Goal: Task Accomplishment & Management: Manage account settings

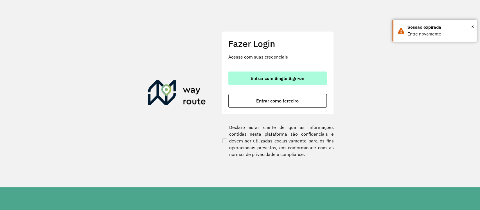
click at [275, 73] on button "Entrar com Single Sign-on" at bounding box center [277, 77] width 98 height 13
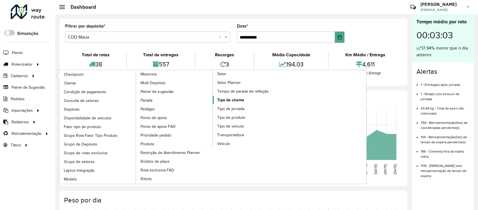
click at [235, 98] on span "Tipo de cliente" at bounding box center [230, 100] width 27 height 6
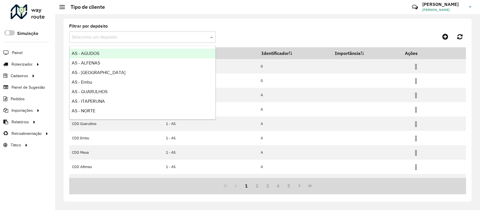
click at [115, 37] on input "text" at bounding box center [137, 37] width 130 height 7
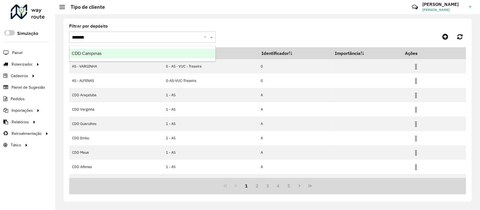
type input "********"
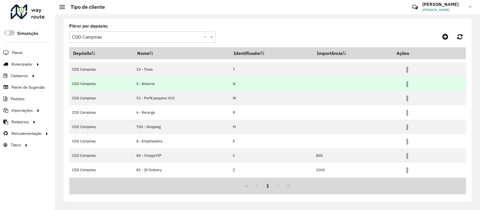
scroll to position [37, 0]
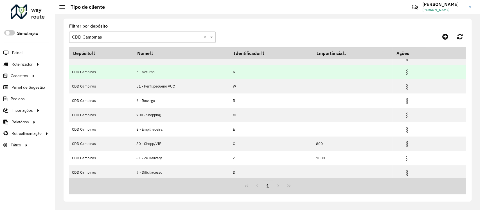
click at [407, 69] on img at bounding box center [407, 72] width 7 height 7
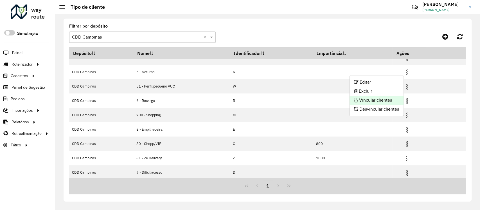
click at [376, 97] on li "Vincular clientes" at bounding box center [376, 100] width 54 height 9
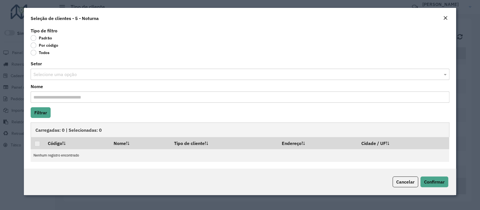
click at [45, 46] on label "Por código" at bounding box center [45, 45] width 28 height 6
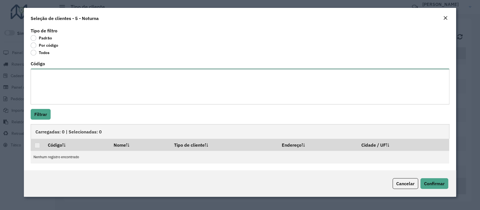
click at [52, 78] on textarea "Código" at bounding box center [240, 87] width 418 height 36
paste textarea "***** ***** ***** ***** ***** *****"
type textarea "***** ***** ***** ***** ***** *****"
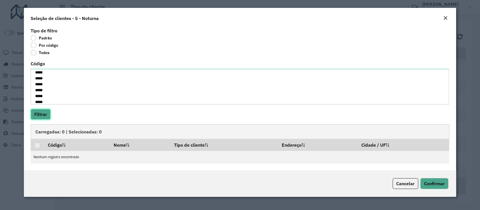
click at [36, 112] on button "Filtrar" at bounding box center [41, 114] width 20 height 11
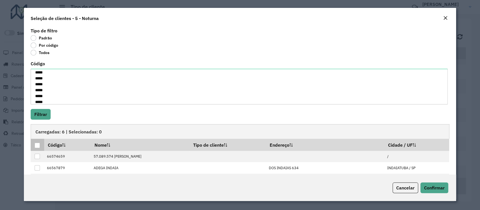
click at [39, 144] on div at bounding box center [37, 145] width 5 height 5
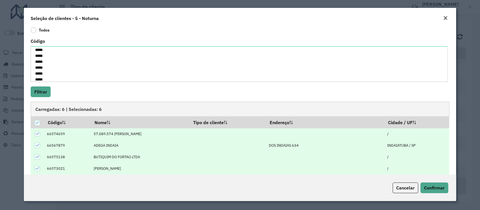
scroll to position [41, 0]
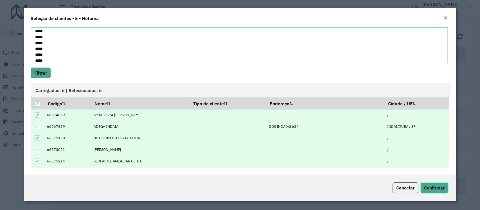
click at [432, 186] on span "Confirmar" at bounding box center [434, 188] width 21 height 6
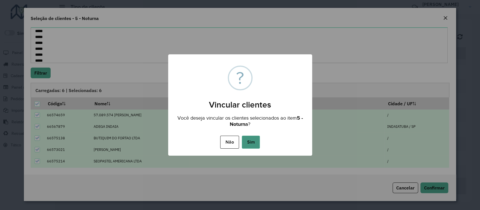
click at [257, 140] on button "Sim" at bounding box center [251, 141] width 18 height 13
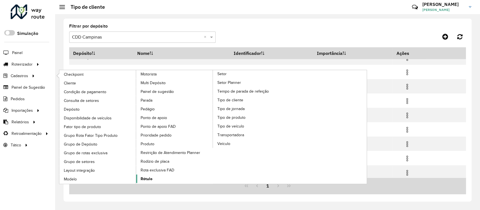
click at [144, 177] on span "Rótulo" at bounding box center [147, 179] width 12 height 6
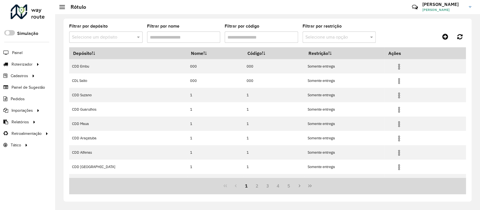
click at [124, 26] on div "Filtrar por depósito Selecione um depósito" at bounding box center [105, 33] width 73 height 19
click at [122, 33] on div "Selecione um depósito" at bounding box center [105, 36] width 73 height 11
type input "******"
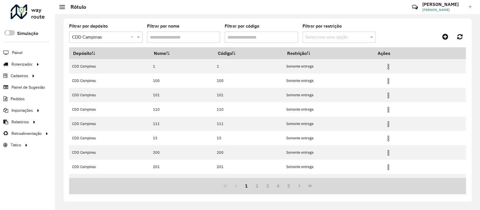
click at [261, 37] on input "Filtrar por código" at bounding box center [261, 36] width 73 height 11
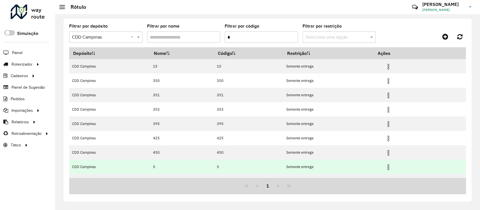
type input "*"
click at [389, 169] on img at bounding box center [388, 167] width 7 height 7
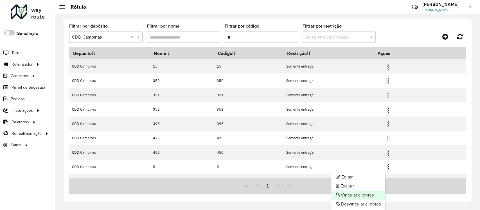
click at [357, 195] on li "Vincular clientes" at bounding box center [358, 194] width 54 height 9
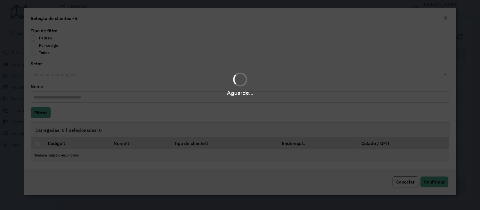
click at [35, 43] on div "Aguarde..." at bounding box center [240, 105] width 480 height 210
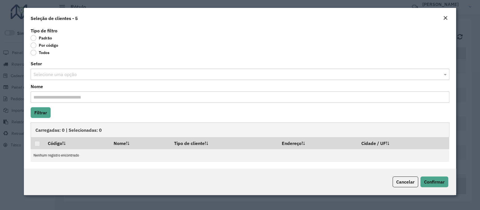
click at [31, 44] on label "Por código" at bounding box center [45, 45] width 28 height 6
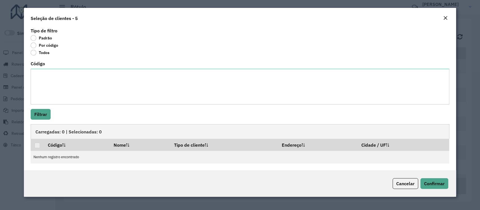
click at [56, 68] on div "Código" at bounding box center [240, 83] width 418 height 43
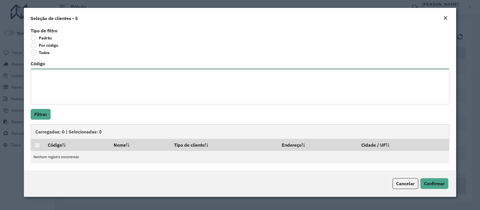
click at [62, 75] on textarea "Código" at bounding box center [240, 87] width 418 height 36
paste textarea "***** ***** ***** ***** ***** *****"
type textarea "***** ***** ***** ***** ***** *****"
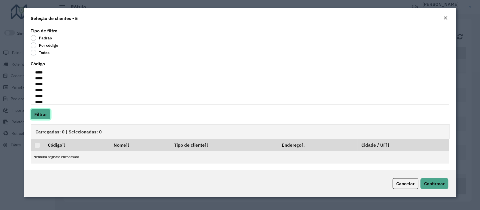
click at [49, 117] on button "Filtrar" at bounding box center [41, 114] width 20 height 11
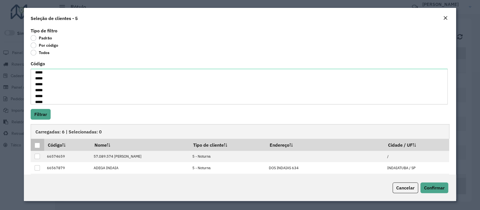
click at [36, 146] on div at bounding box center [37, 145] width 5 height 5
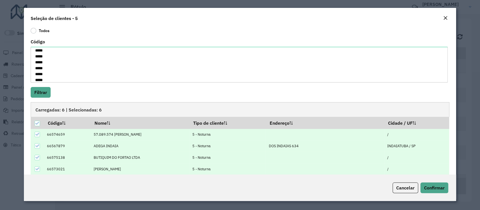
scroll to position [41, 0]
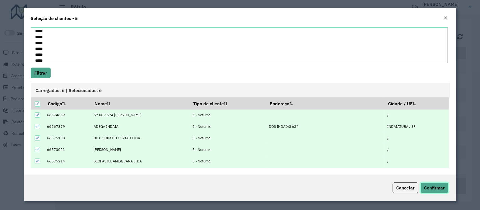
click at [436, 191] on button "Confirmar" at bounding box center [434, 187] width 28 height 11
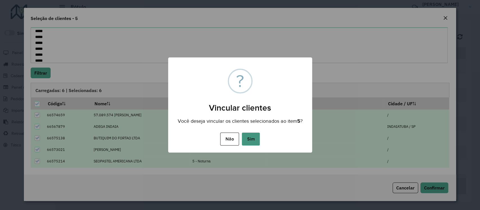
click at [251, 138] on button "Sim" at bounding box center [251, 138] width 18 height 13
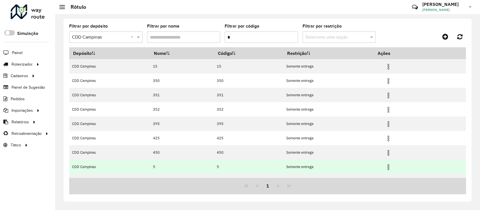
click at [391, 167] on img at bounding box center [388, 167] width 7 height 7
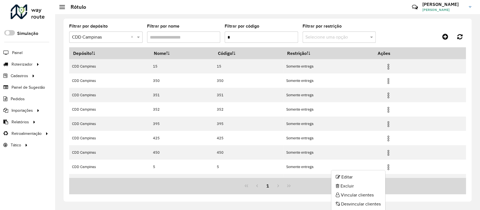
drag, startPoint x: 359, startPoint y: 205, endPoint x: 346, endPoint y: 200, distance: 13.8
click at [359, 205] on li "Desvincular clientes" at bounding box center [358, 203] width 54 height 9
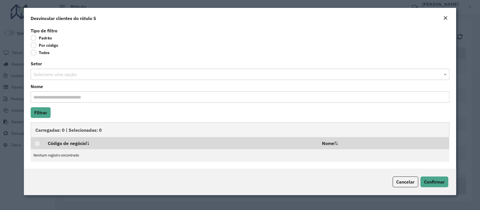
click at [34, 44] on label "Por código" at bounding box center [45, 45] width 28 height 6
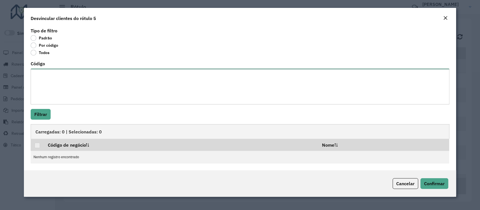
click at [48, 86] on textarea "Código" at bounding box center [240, 87] width 418 height 36
paste textarea "***** *****"
type textarea "***** *****"
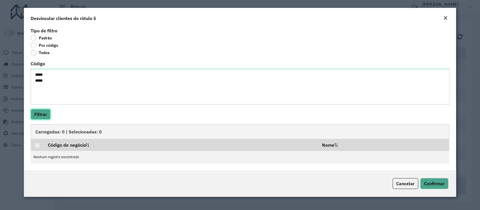
click at [42, 110] on button "Filtrar" at bounding box center [41, 114] width 20 height 11
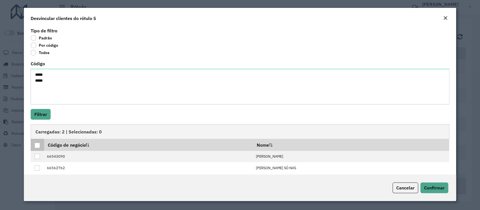
click at [38, 144] on div at bounding box center [37, 145] width 5 height 5
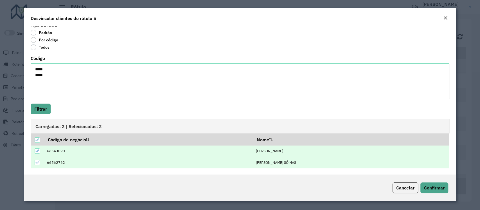
scroll to position [6, 0]
click at [436, 187] on span "Confirmar" at bounding box center [434, 188] width 21 height 6
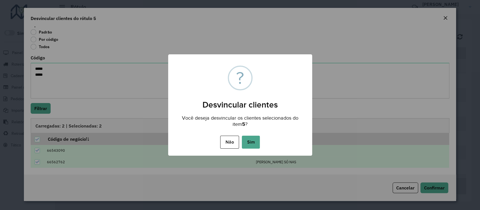
click at [248, 141] on button "Sim" at bounding box center [251, 141] width 18 height 13
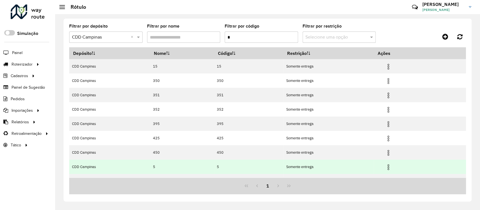
click at [388, 169] on img at bounding box center [388, 167] width 7 height 7
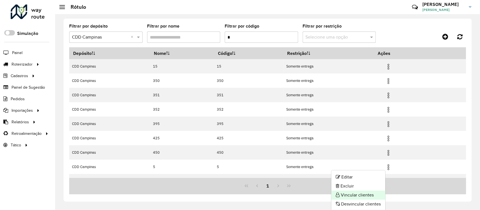
click at [362, 197] on li "Vincular clientes" at bounding box center [358, 194] width 54 height 9
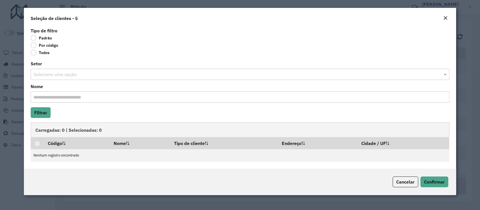
click at [33, 46] on label "Por código" at bounding box center [45, 45] width 28 height 6
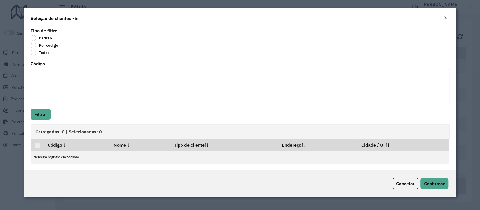
click at [60, 95] on textarea "Código" at bounding box center [240, 87] width 418 height 36
paste textarea "***** ***** ***** ***** ***** ***** ******"
type textarea "***** ***** ***** ***** ***** ***** ******"
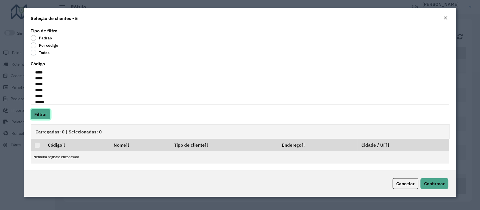
click at [44, 109] on button "Filtrar" at bounding box center [41, 114] width 20 height 11
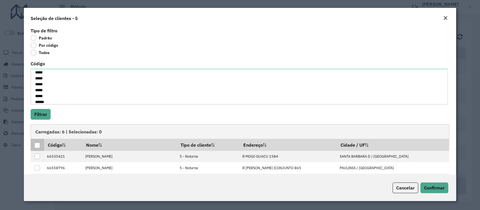
click at [36, 146] on div at bounding box center [37, 145] width 5 height 5
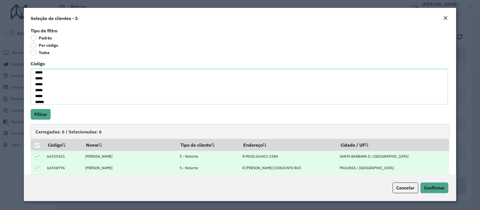
scroll to position [41, 0]
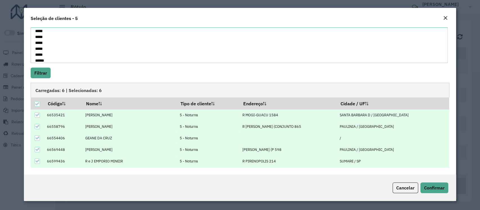
click at [448, 183] on div "Cancelar Confirmar" at bounding box center [240, 187] width 432 height 26
click at [446, 184] on button "Confirmar" at bounding box center [434, 187] width 28 height 11
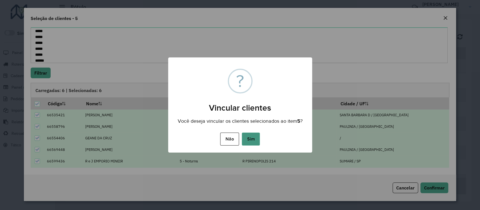
click at [252, 136] on button "Sim" at bounding box center [251, 138] width 18 height 13
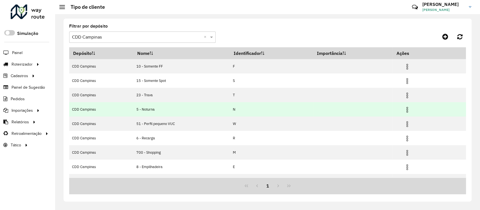
click at [407, 109] on img at bounding box center [407, 109] width 7 height 7
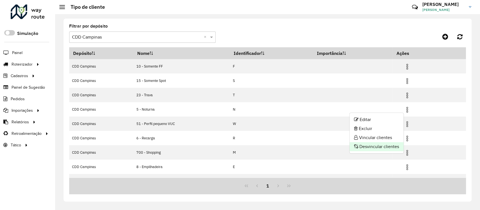
click at [373, 148] on li "Desvincular clientes" at bounding box center [376, 146] width 54 height 9
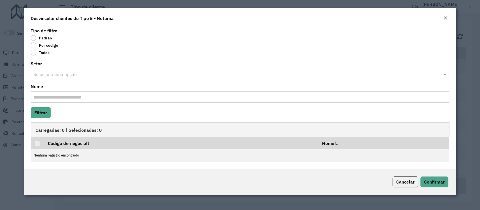
click at [37, 44] on label "Por código" at bounding box center [45, 45] width 28 height 6
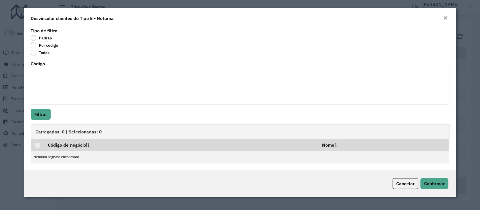
click at [46, 89] on textarea "Código" at bounding box center [240, 87] width 418 height 36
paste textarea "***** *****"
type textarea "***** *****"
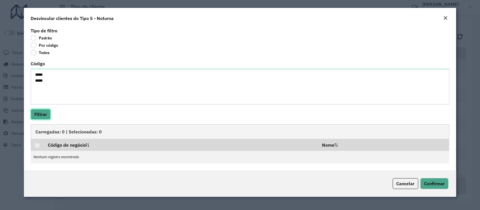
click at [45, 112] on button "Filtrar" at bounding box center [41, 114] width 20 height 11
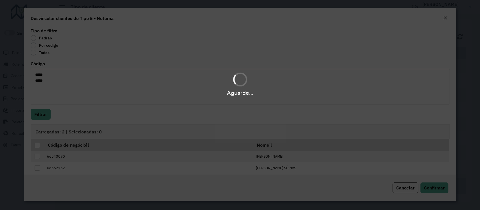
click at [37, 146] on div "Aguarde..." at bounding box center [240, 105] width 480 height 210
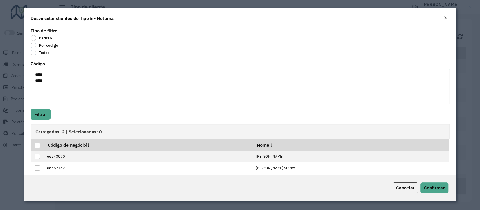
click at [37, 146] on div at bounding box center [37, 145] width 5 height 5
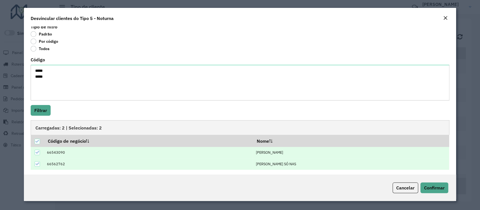
scroll to position [6, 0]
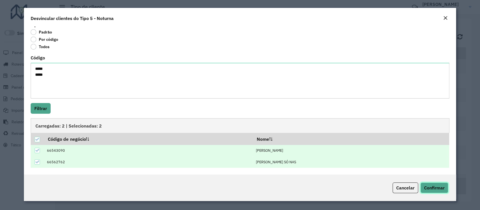
click at [429, 186] on span "Confirmar" at bounding box center [434, 188] width 21 height 6
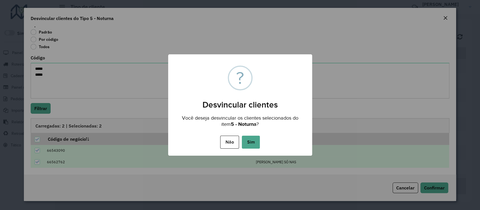
click at [247, 139] on button "Sim" at bounding box center [251, 141] width 18 height 13
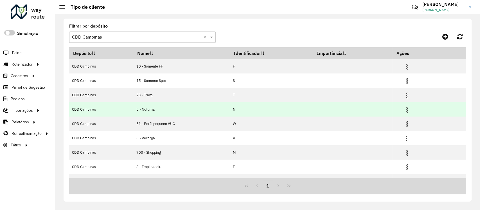
click at [406, 107] on img at bounding box center [407, 109] width 7 height 7
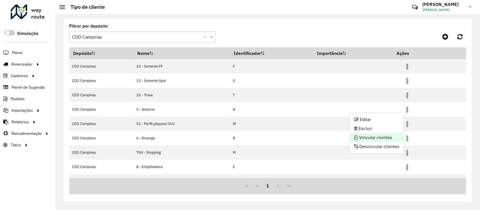
click at [383, 136] on li "Vincular clientes" at bounding box center [376, 137] width 54 height 9
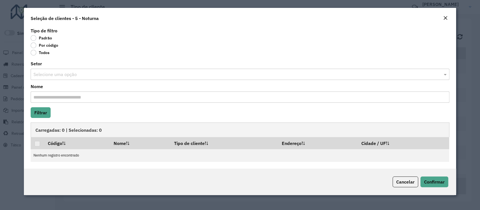
click at [33, 46] on label "Por código" at bounding box center [45, 45] width 28 height 6
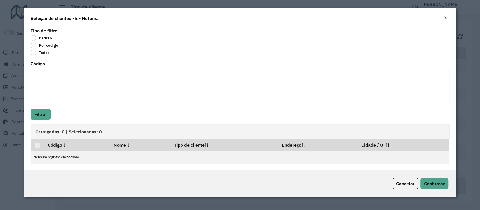
click at [48, 73] on textarea "Código" at bounding box center [240, 87] width 418 height 36
paste textarea "***** ***** ***** ***** ***** ***** ******"
type textarea "***** ***** ***** ***** ***** ***** ******"
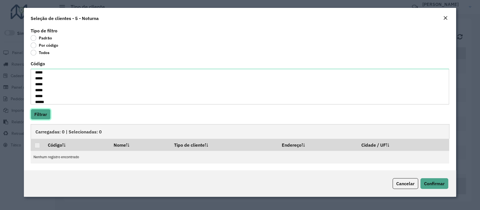
click at [41, 114] on button "Filtrar" at bounding box center [41, 114] width 20 height 11
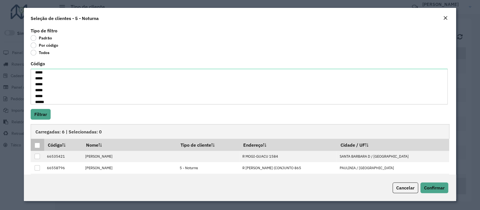
click at [36, 147] on div at bounding box center [37, 145] width 5 height 5
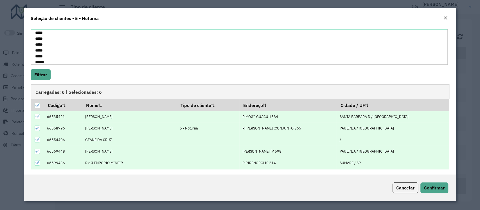
scroll to position [41, 0]
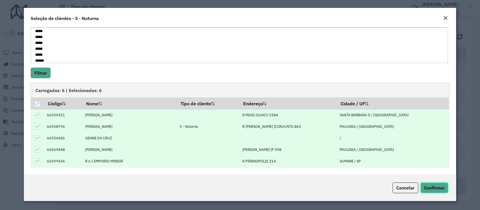
click at [432, 186] on span "Confirmar" at bounding box center [434, 188] width 21 height 6
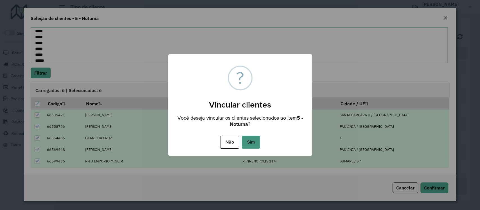
click at [247, 138] on button "Sim" at bounding box center [251, 141] width 18 height 13
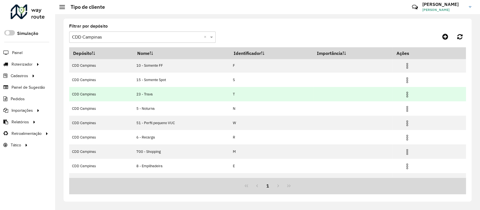
scroll to position [0, 0]
